Goal: Task Accomplishment & Management: Manage account settings

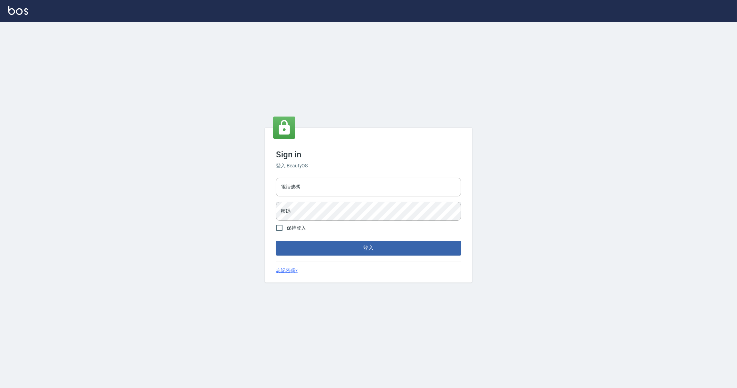
drag, startPoint x: 303, startPoint y: 184, endPoint x: 304, endPoint y: 188, distance: 4.2
click at [303, 184] on input "電話號碼" at bounding box center [368, 187] width 185 height 19
type input "0912345"
click at [276, 241] on button "登入" at bounding box center [368, 248] width 185 height 15
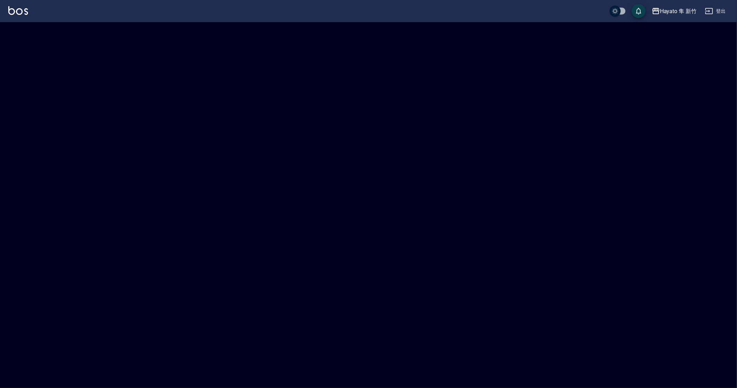
checkbox input "true"
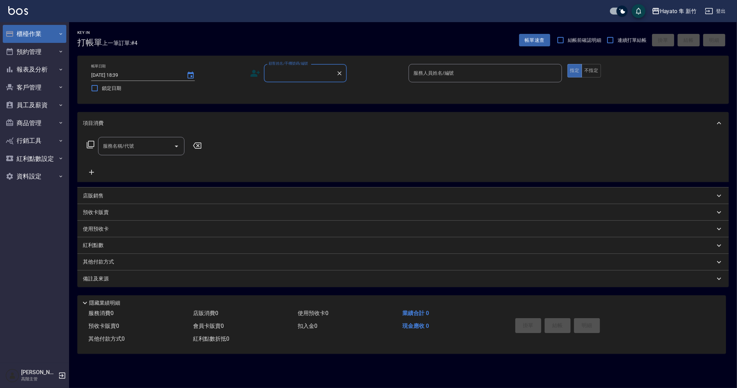
click at [33, 32] on button "櫃檯作業" at bounding box center [35, 34] width 64 height 18
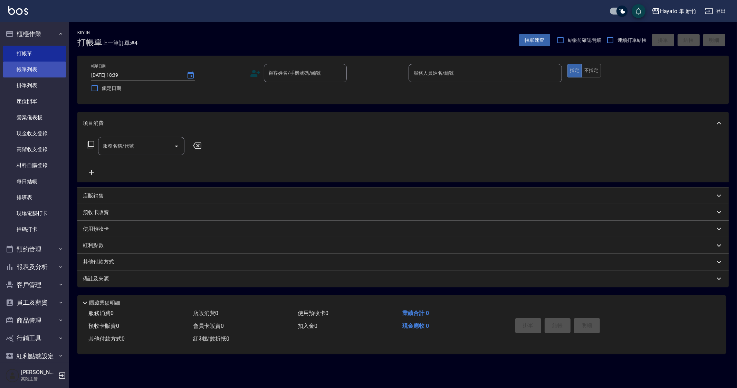
click at [28, 70] on link "帳單列表" at bounding box center [35, 70] width 64 height 16
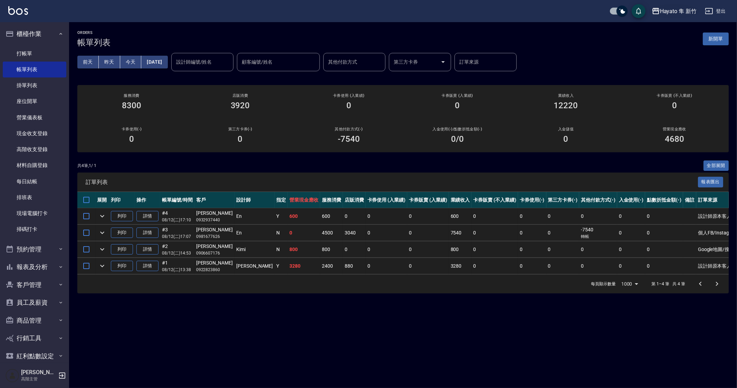
click at [669, 12] on div "Hayato 隼 新竹" at bounding box center [678, 11] width 37 height 9
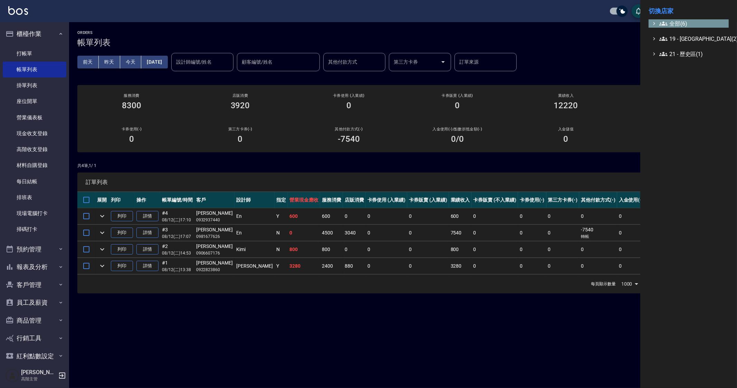
click at [669, 24] on span "全部(6)" at bounding box center [693, 23] width 67 height 8
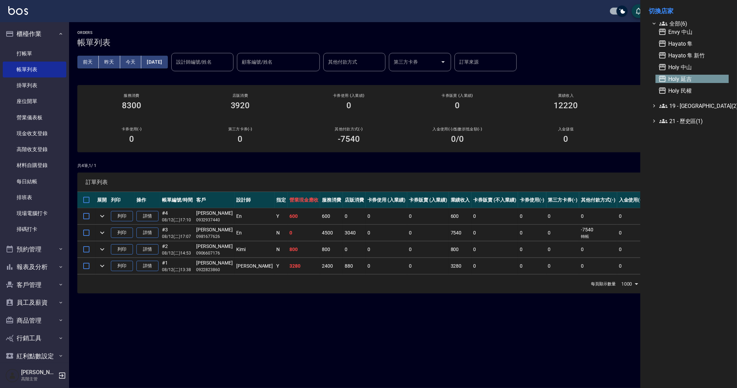
click at [687, 81] on span "Holy 延吉" at bounding box center [693, 79] width 68 height 8
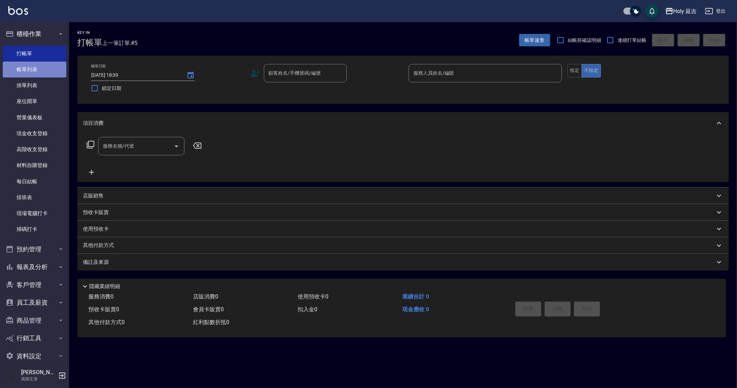
click at [36, 72] on link "帳單列表" at bounding box center [35, 70] width 64 height 16
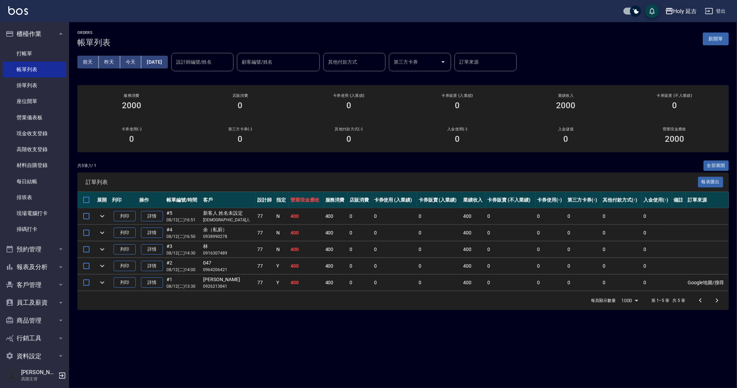
click at [677, 14] on div "Holy 延吉" at bounding box center [685, 11] width 23 height 9
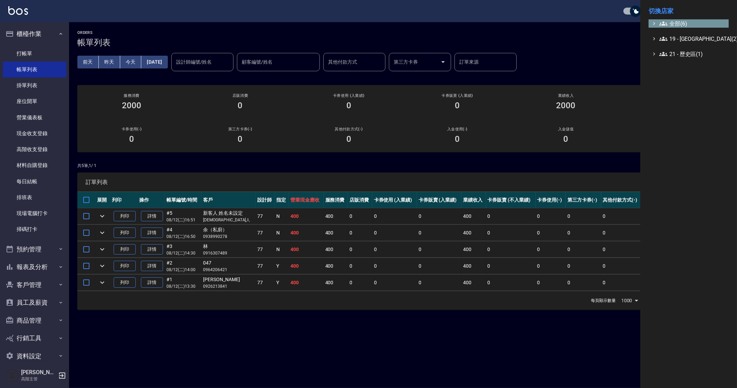
click at [681, 24] on span "全部(6)" at bounding box center [693, 23] width 67 height 8
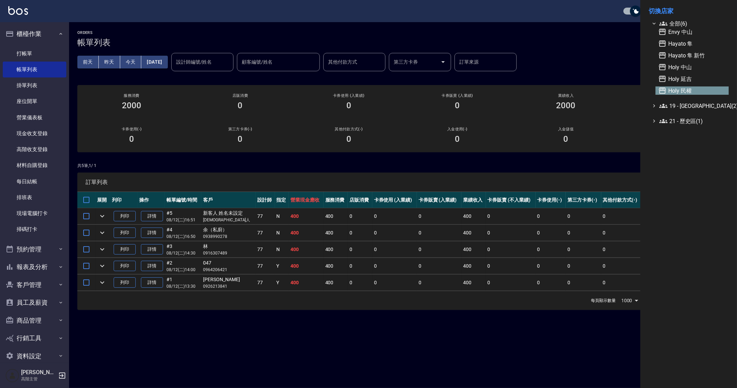
click at [689, 89] on span "Holy 民權" at bounding box center [693, 90] width 68 height 8
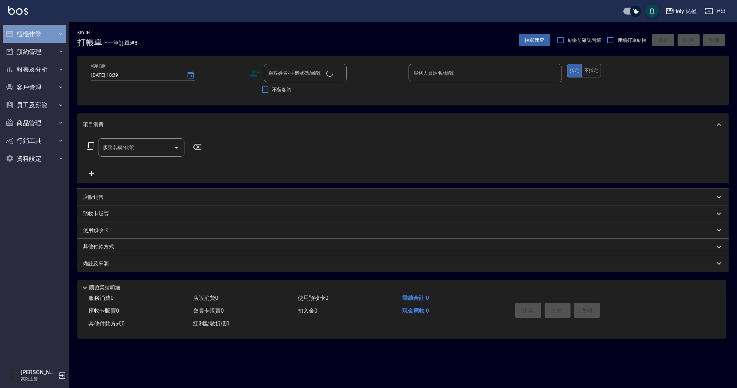
click at [33, 30] on button "櫃檯作業" at bounding box center [35, 34] width 64 height 18
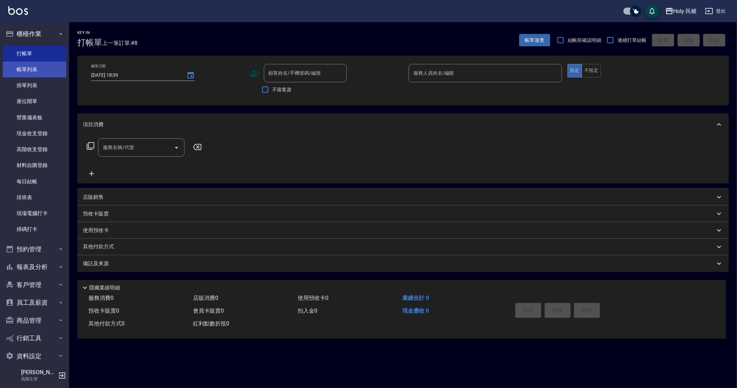
click at [30, 69] on link "帳單列表" at bounding box center [35, 70] width 64 height 16
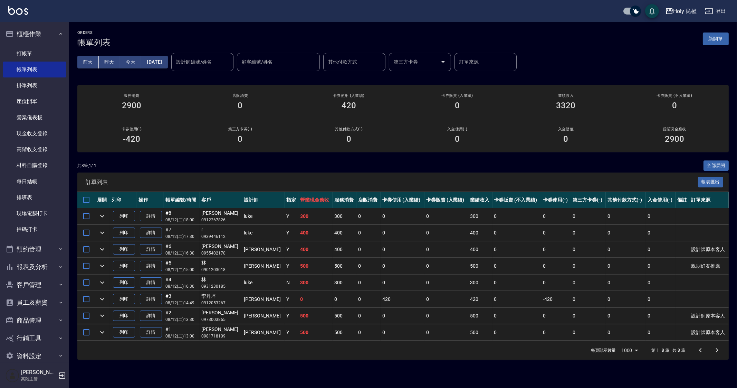
click at [333, 277] on td "300" at bounding box center [345, 282] width 24 height 16
click at [23, 56] on link "打帳單" at bounding box center [35, 54] width 64 height 16
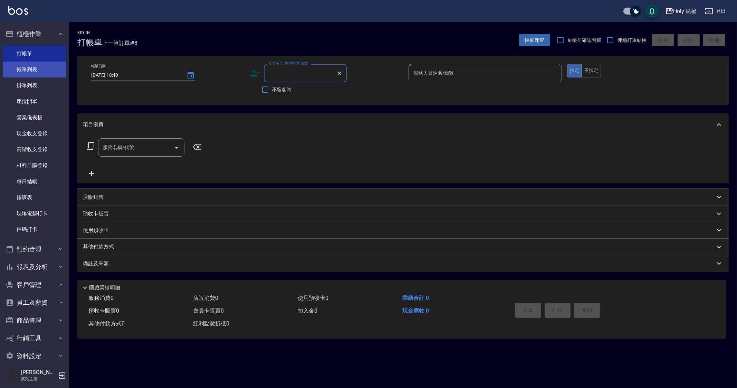
click at [42, 69] on link "帳單列表" at bounding box center [35, 70] width 64 height 16
